Goal: Information Seeking & Learning: Learn about a topic

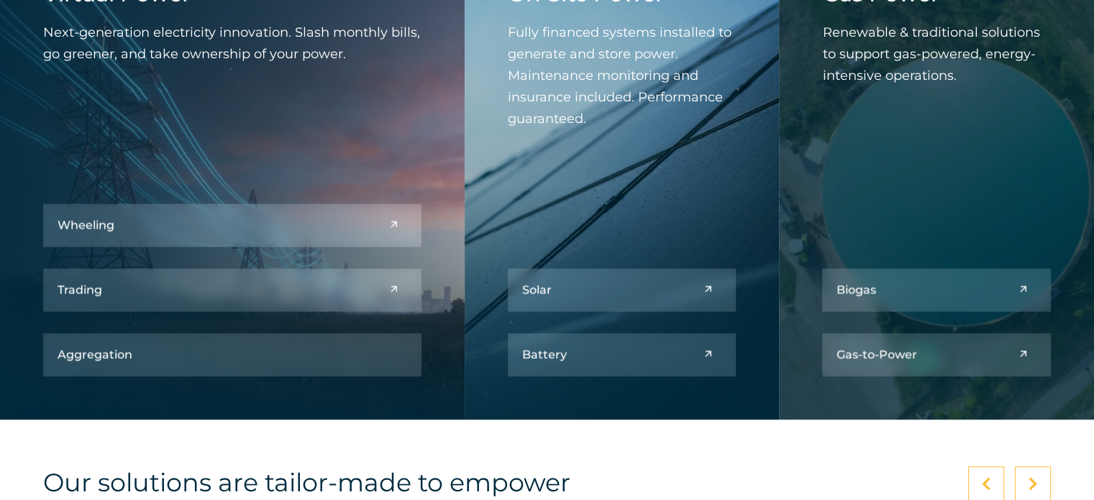
scroll to position [1726, 0]
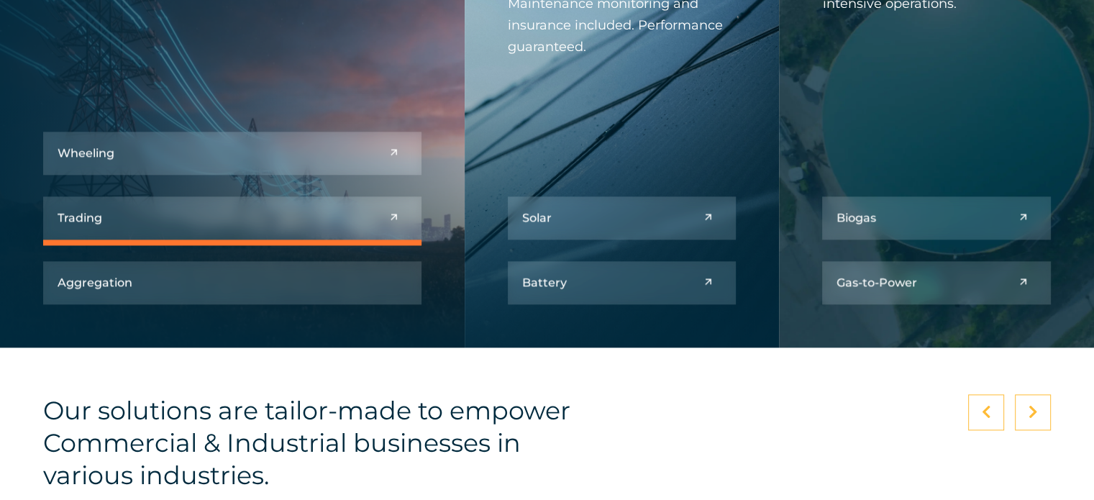
click at [365, 219] on link at bounding box center [232, 217] width 378 height 43
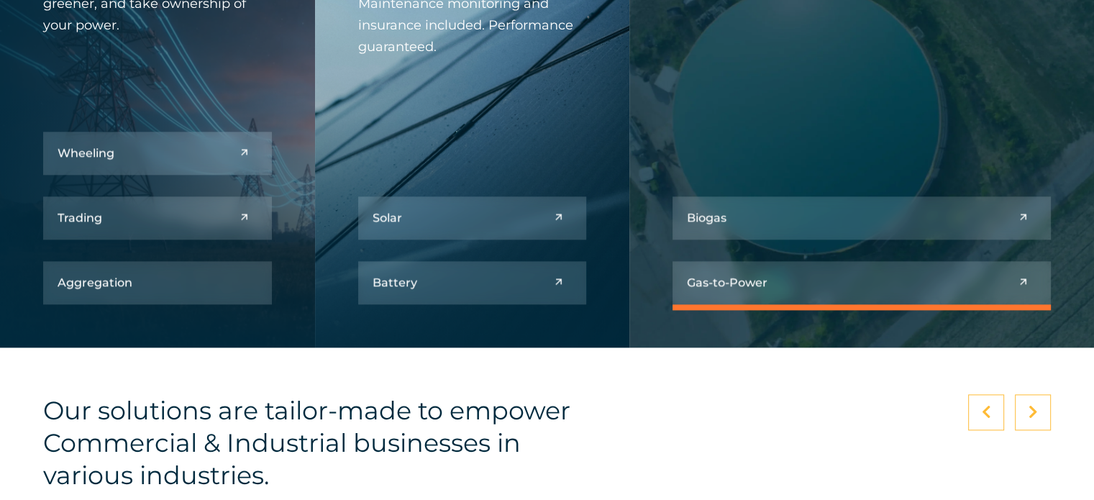
click at [888, 299] on link at bounding box center [862, 282] width 378 height 43
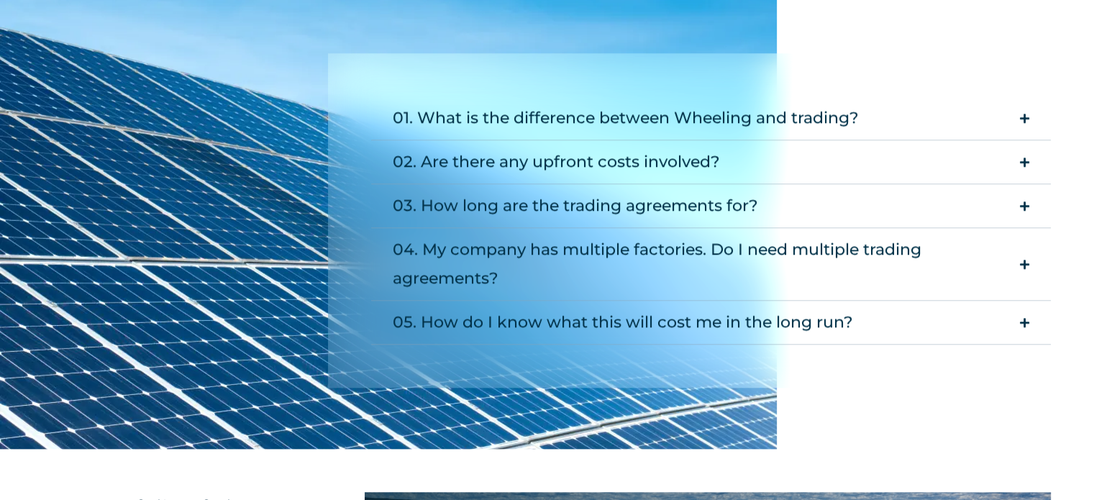
scroll to position [1439, 0]
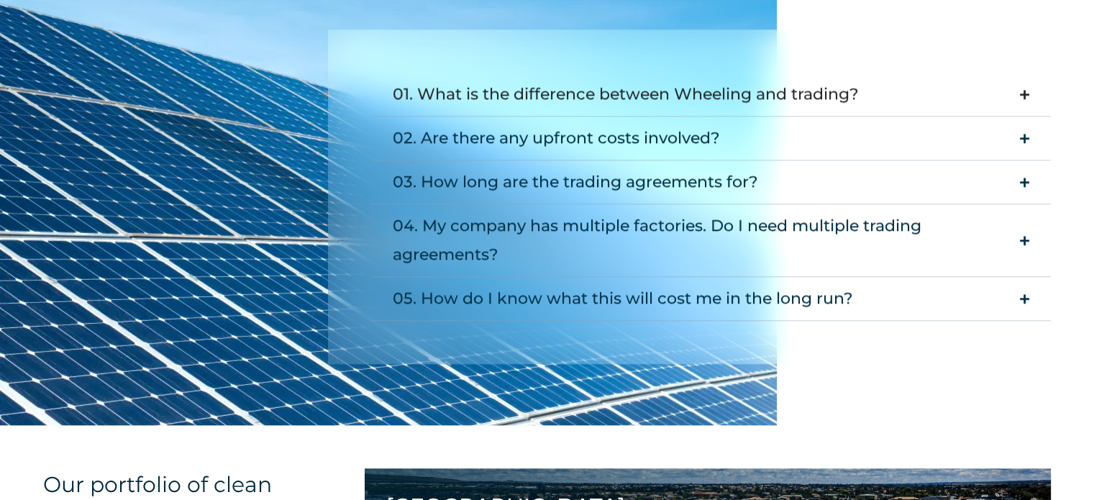
click at [1022, 96] on icon "Accordion. Open links with Enter or Space, close with Escape, and navigate with…" at bounding box center [1024, 94] width 9 height 11
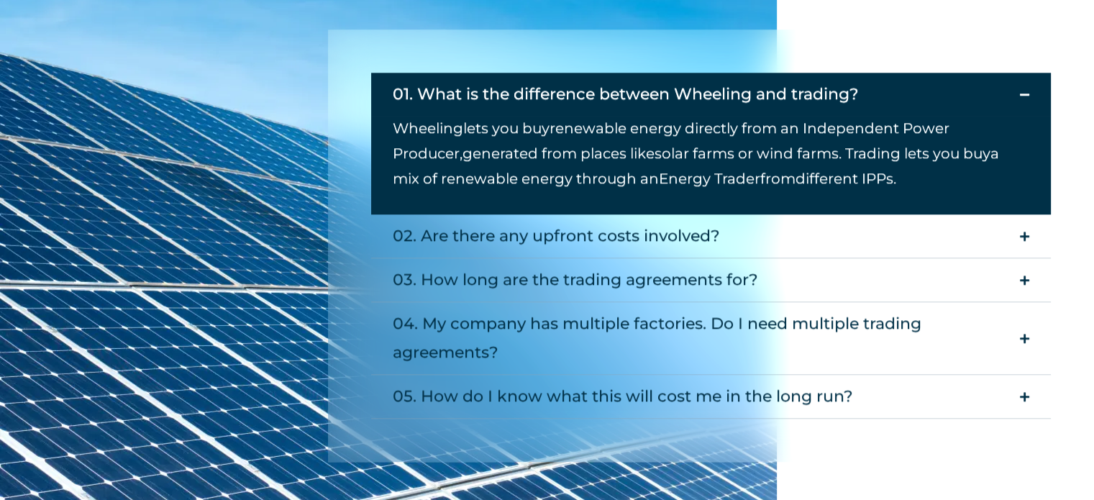
click at [1031, 93] on summary "01. What is the difference between Wheeling and trading?" at bounding box center [711, 94] width 680 height 43
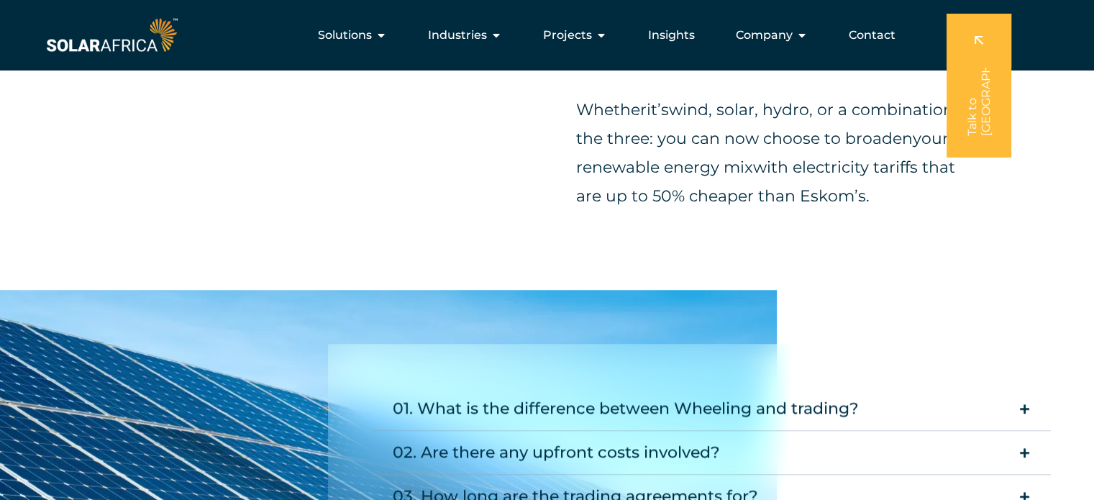
scroll to position [1007, 0]
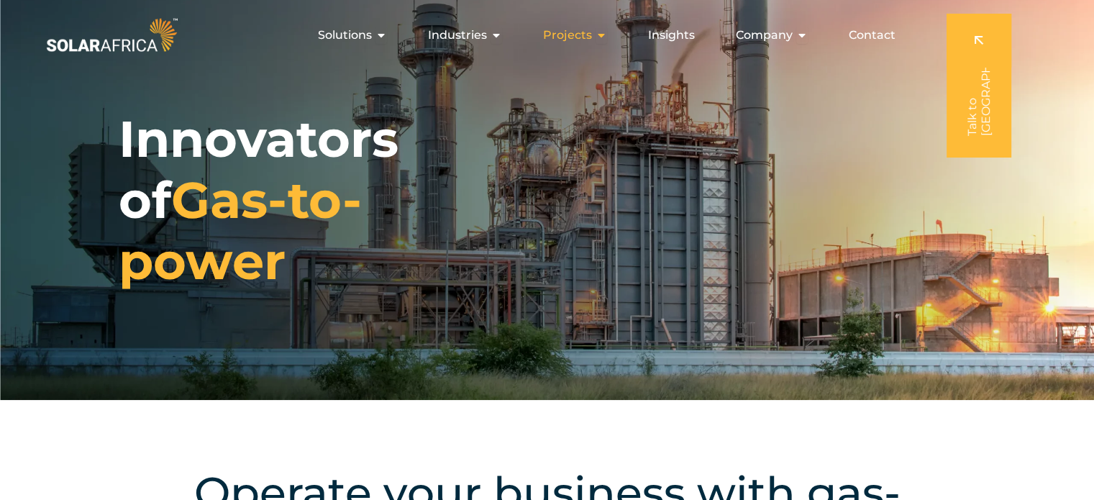
click at [606, 34] on icon "Menu" at bounding box center [602, 35] width 12 height 12
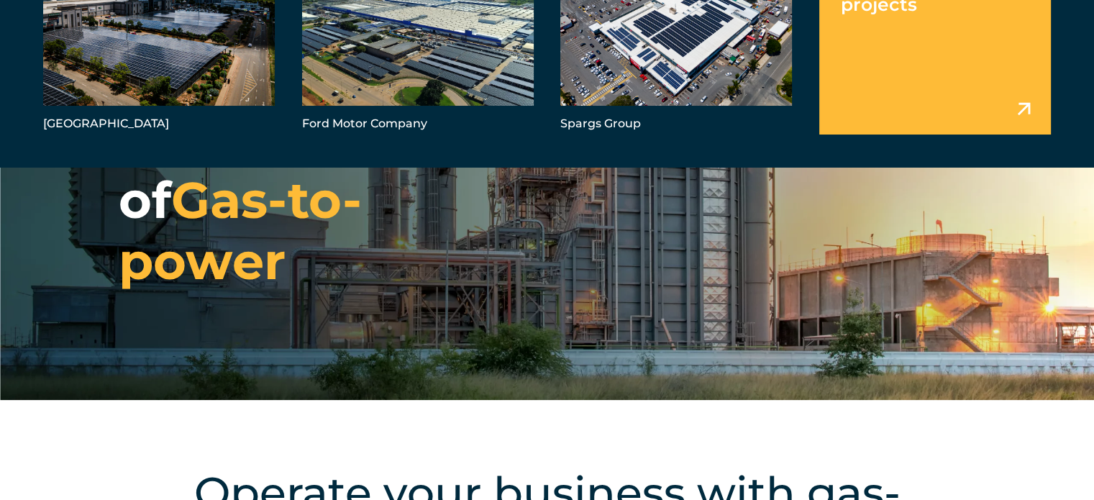
scroll to position [72, 0]
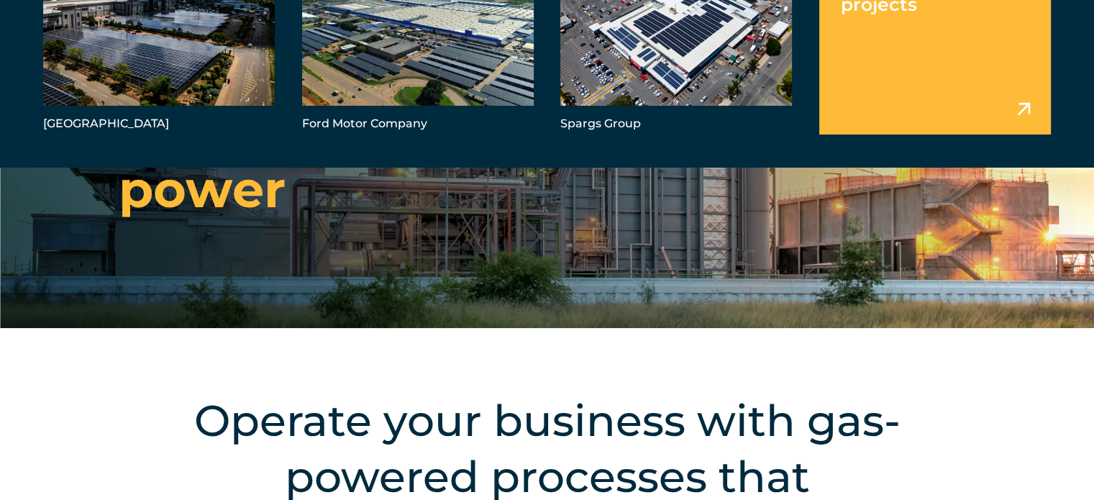
click at [885, 84] on link "Menu" at bounding box center [935, 42] width 232 height 186
